Goal: Navigation & Orientation: Find specific page/section

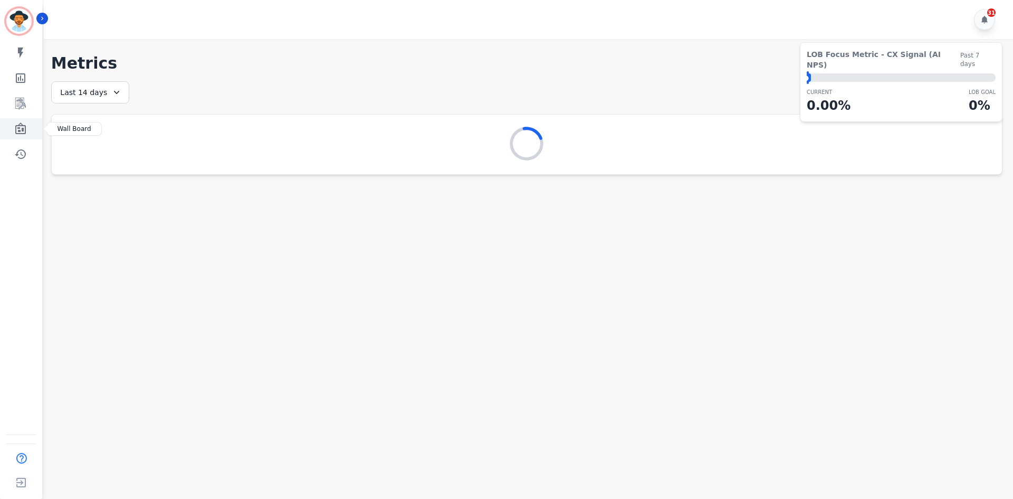
click at [20, 136] on link "Sidebar" at bounding box center [22, 128] width 41 height 21
